Goal: Check status: Check status

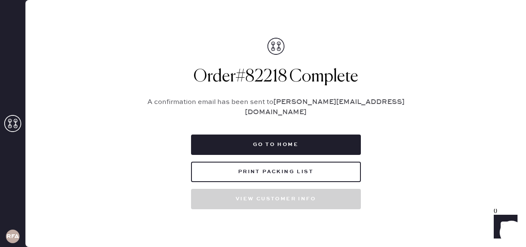
click at [12, 125] on icon at bounding box center [12, 123] width 17 height 17
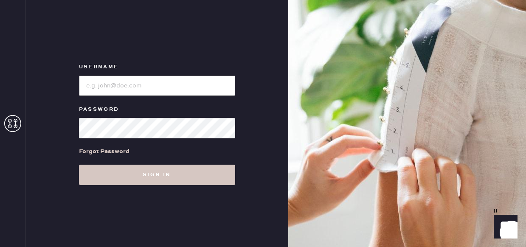
type input "reformationfillmore"
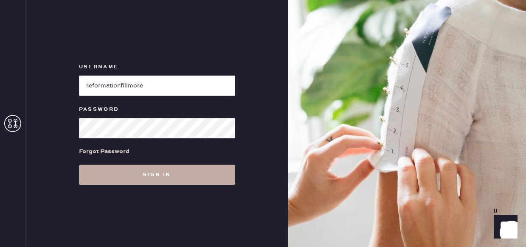
click at [166, 177] on button "Sign in" at bounding box center [157, 175] width 156 height 20
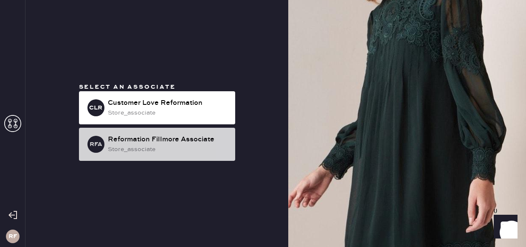
click at [153, 143] on div "Reformation Fillmore Associate" at bounding box center [168, 140] width 121 height 10
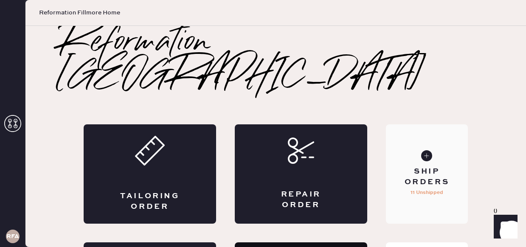
click at [421, 124] on div "Ship Orders 11 Unshipped" at bounding box center [427, 173] width 82 height 99
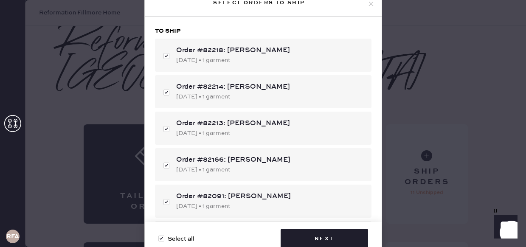
checkbox input "true"
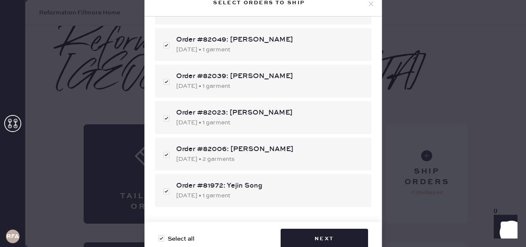
scroll to position [226, 0]
